Goal: Check status: Check status

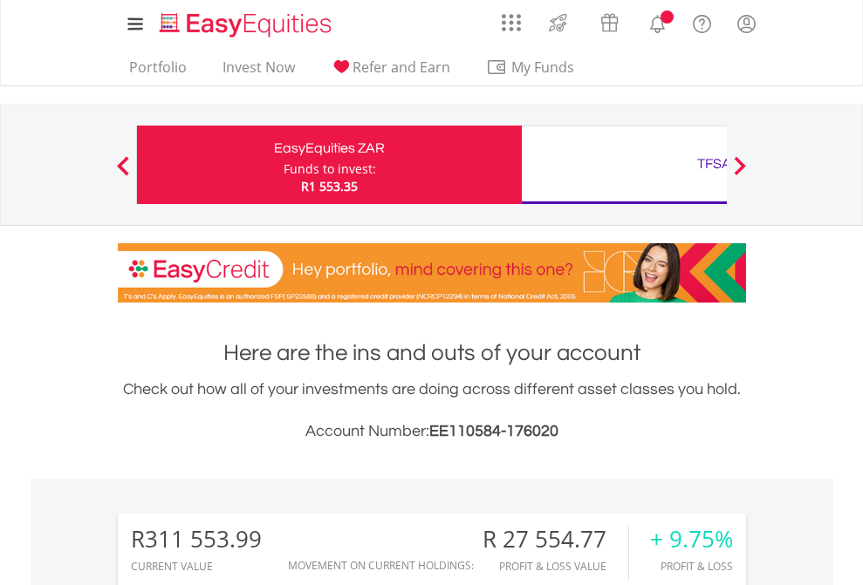
scroll to position [168, 274]
click at [284, 165] on div "Funds to invest:" at bounding box center [330, 169] width 92 height 17
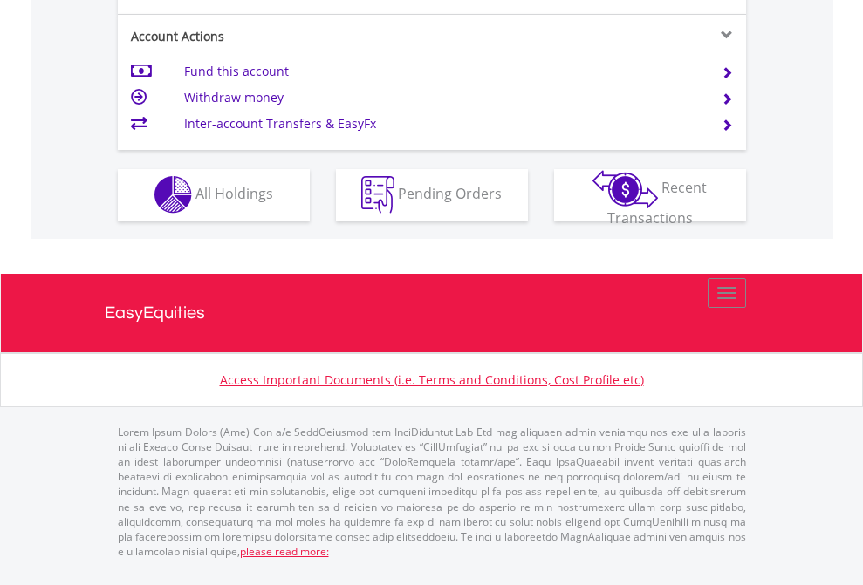
scroll to position [1632, 0]
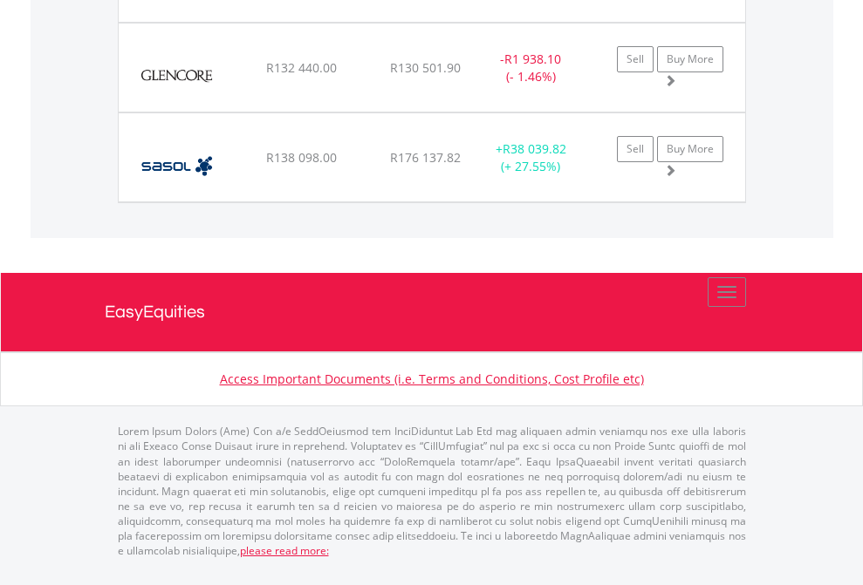
scroll to position [126, 0]
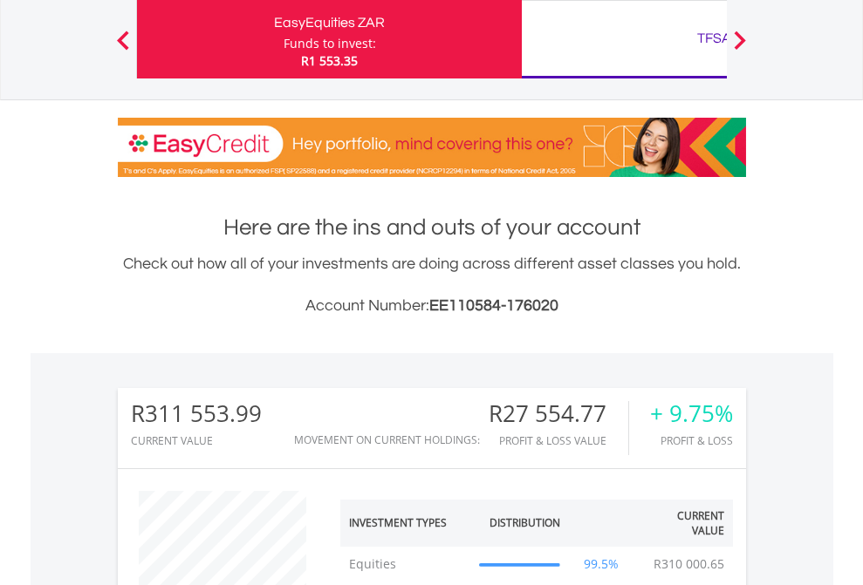
click at [624, 39] on div "TFSA" at bounding box center [714, 38] width 364 height 24
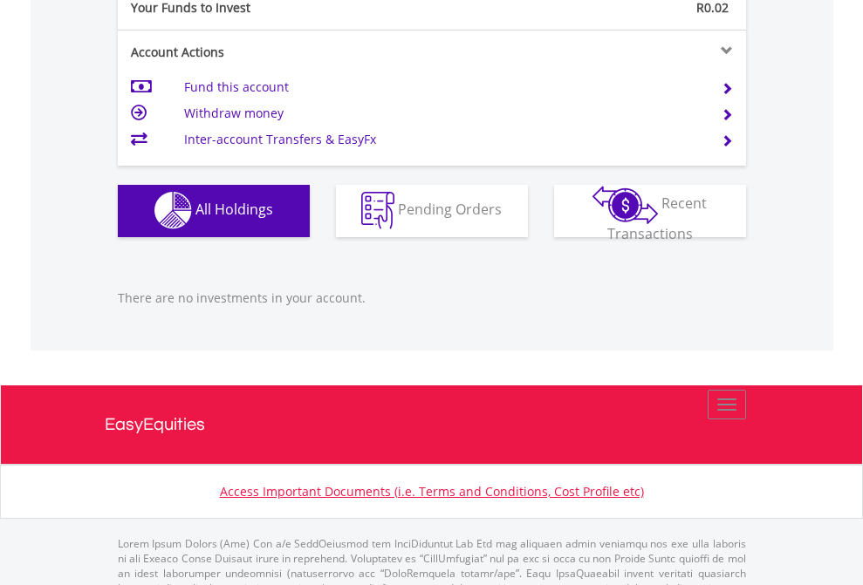
scroll to position [1728, 0]
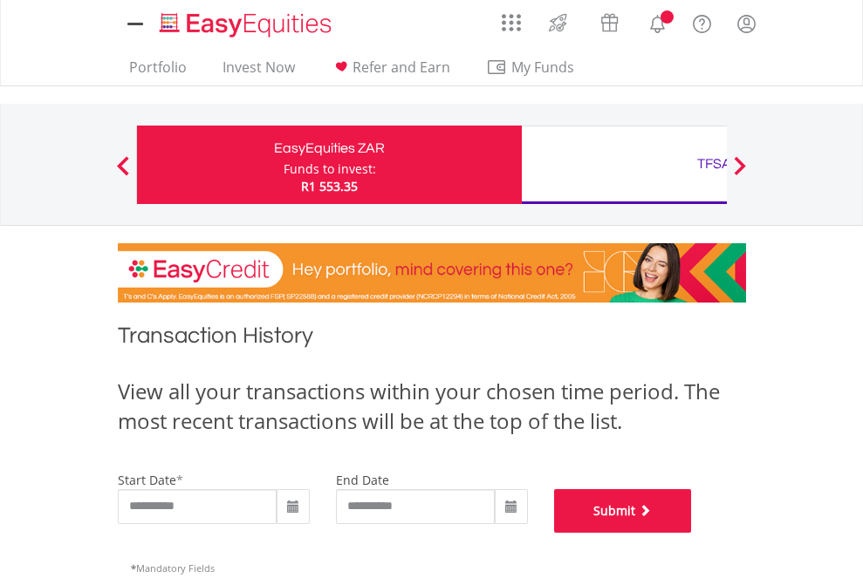
click at [692, 533] on button "Submit" at bounding box center [623, 512] width 138 height 44
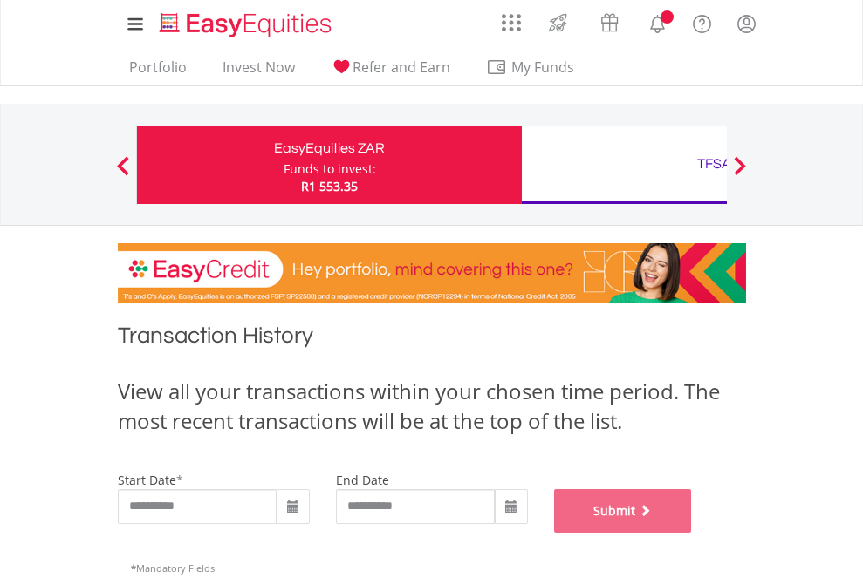
scroll to position [708, 0]
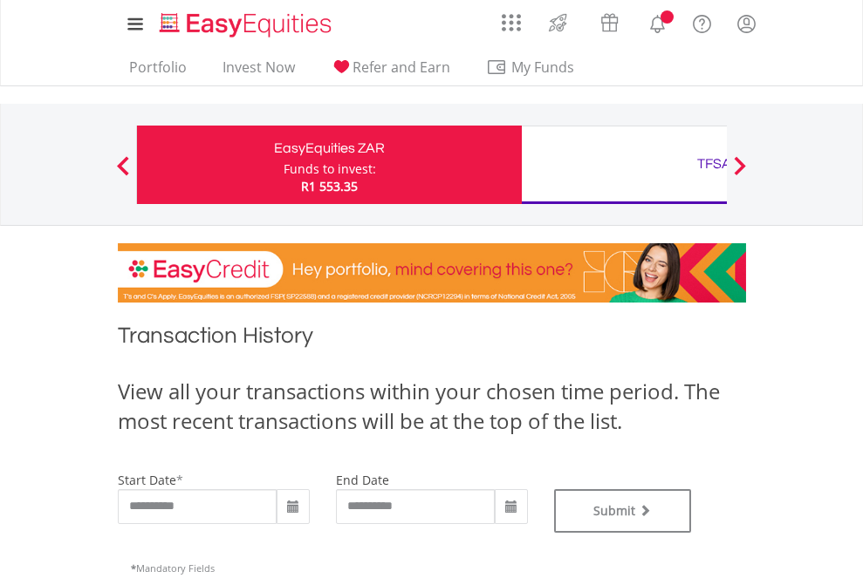
click at [624, 165] on div "TFSA" at bounding box center [714, 164] width 364 height 24
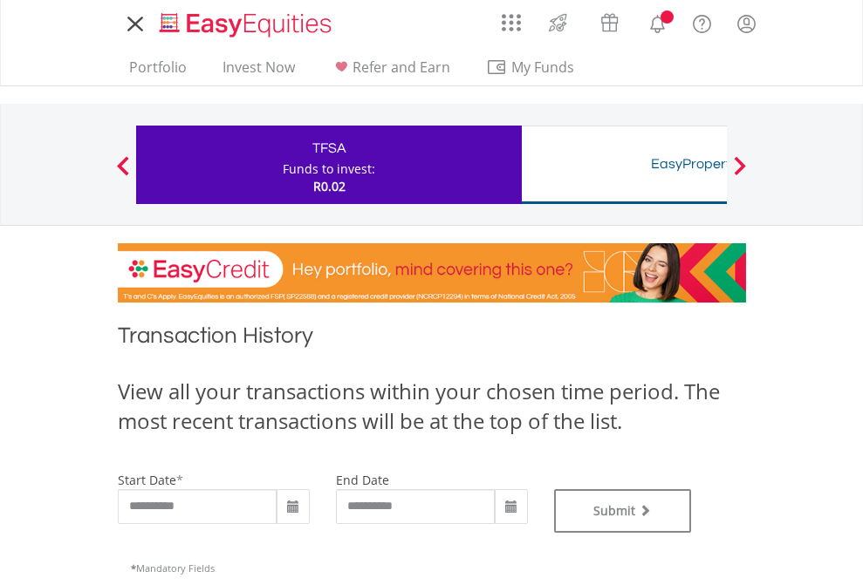
type input "**********"
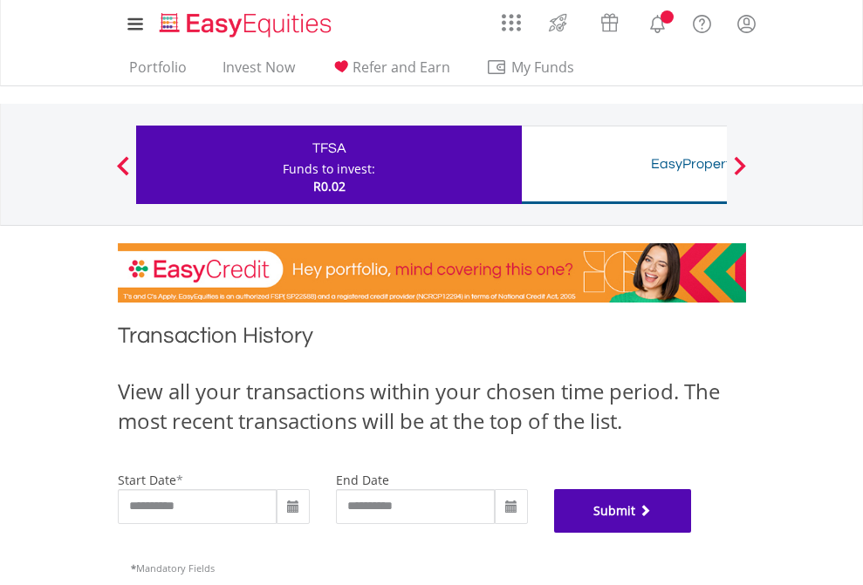
click at [692, 533] on button "Submit" at bounding box center [623, 512] width 138 height 44
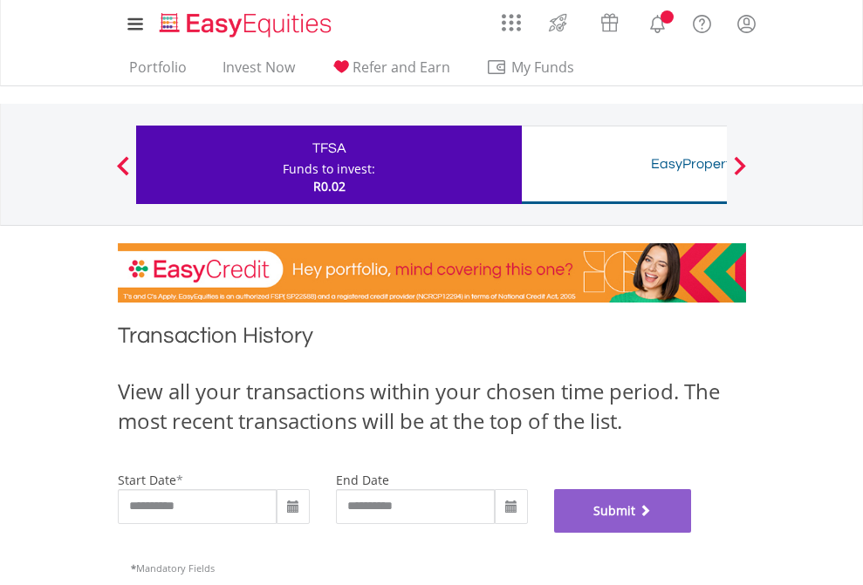
scroll to position [708, 0]
